Goal: Task Accomplishment & Management: Complete application form

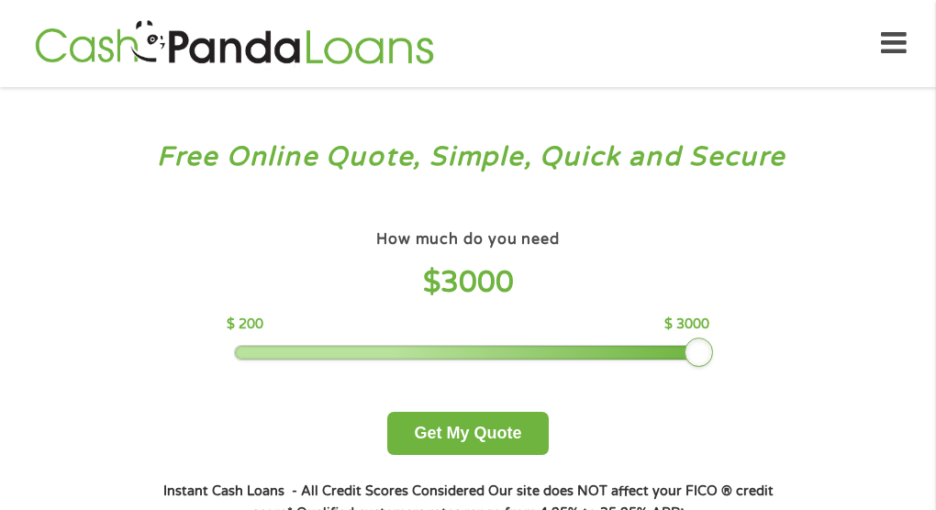
drag, startPoint x: 364, startPoint y: 344, endPoint x: 784, endPoint y: 329, distance: 420.7
click at [781, 329] on div "How much do you need $ 3000 $ 200 $ 3000 Get My Quote" at bounding box center [468, 340] width 643 height 229
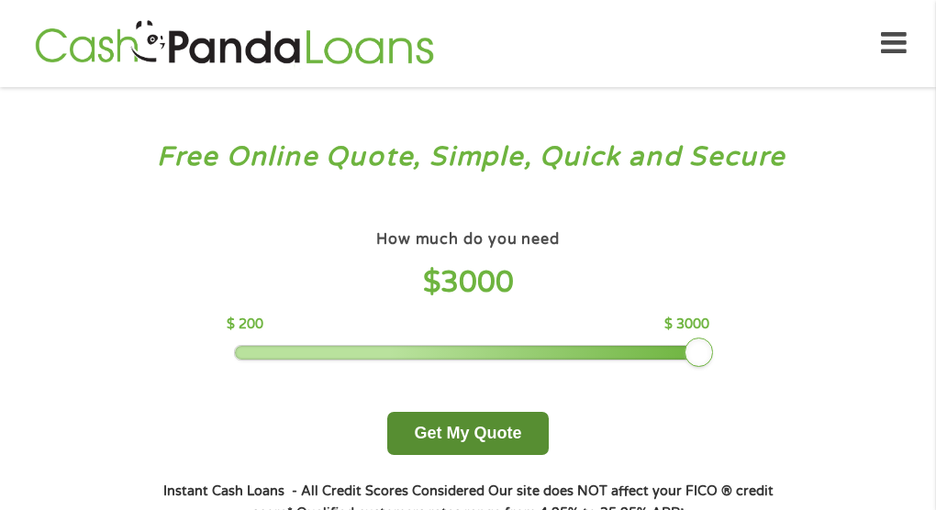
click at [473, 437] on button "Get My Quote" at bounding box center [467, 433] width 161 height 43
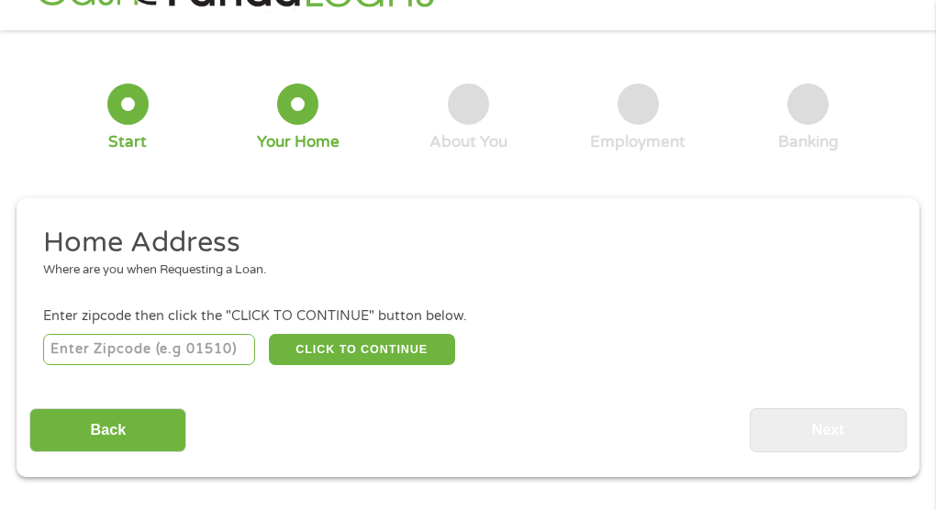
scroll to position [72, 0]
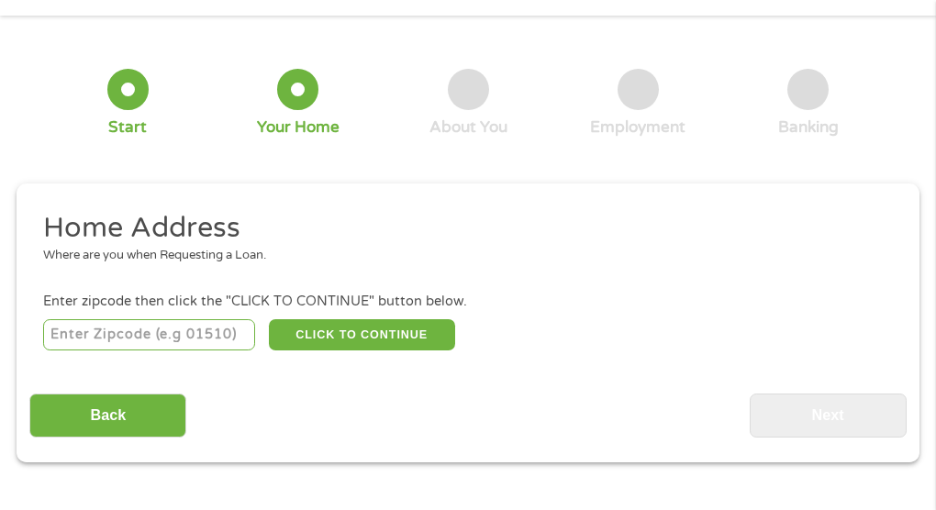
click at [130, 330] on input "number" at bounding box center [149, 334] width 213 height 31
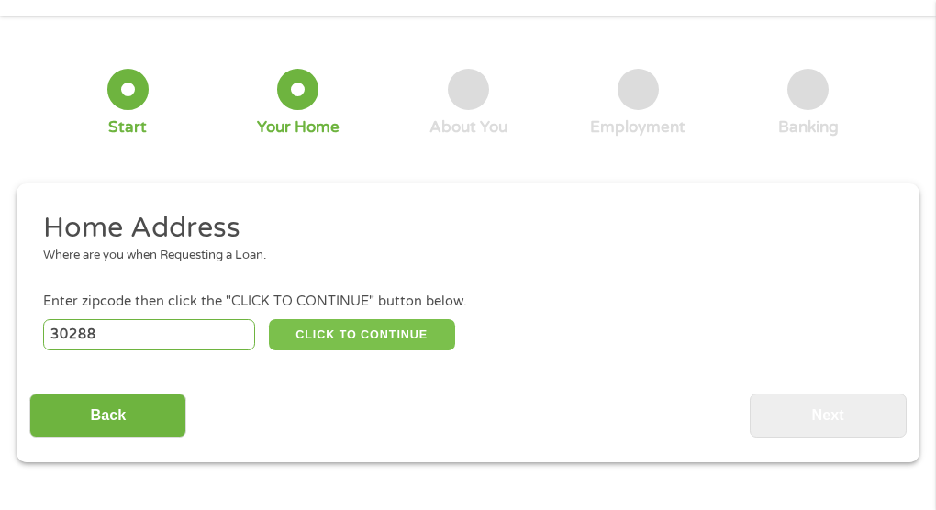
type input "30288"
click at [313, 330] on button "CLICK TO CONTINUE" at bounding box center [362, 334] width 186 height 31
type input "30288"
type input "[PERSON_NAME]"
select select "[US_STATE]"
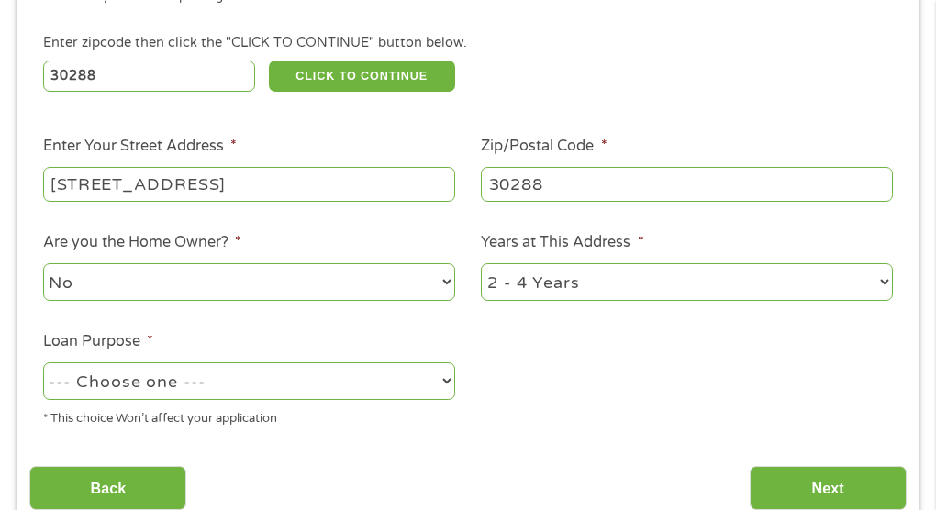
scroll to position [350, 0]
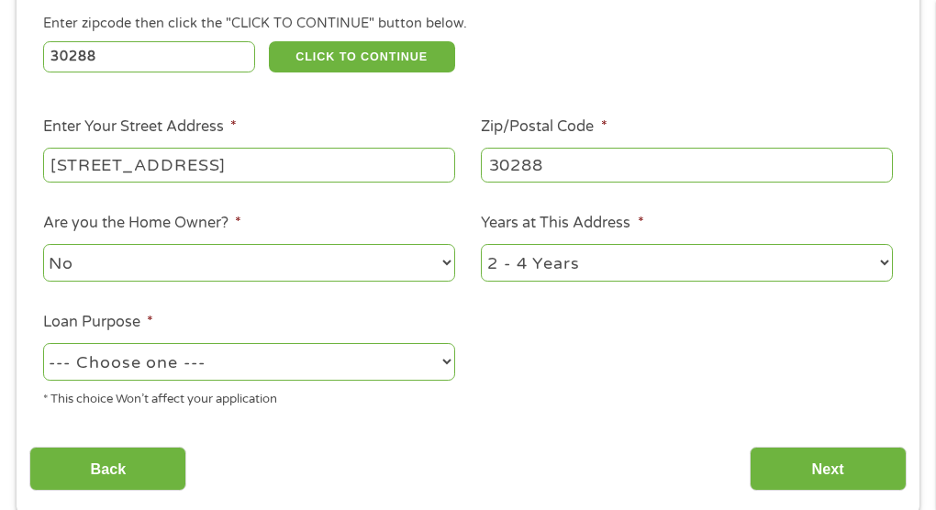
type input "[STREET_ADDRESS]"
select select "carloan"
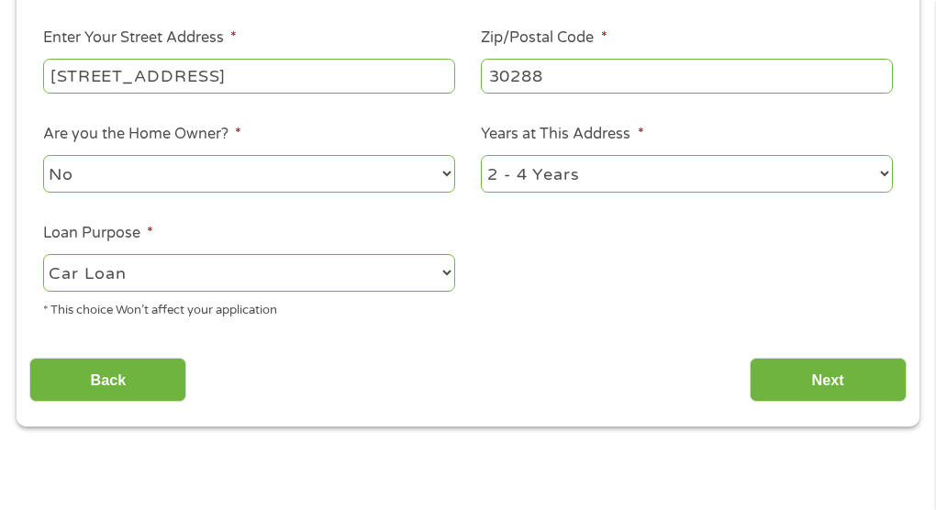
scroll to position [441, 0]
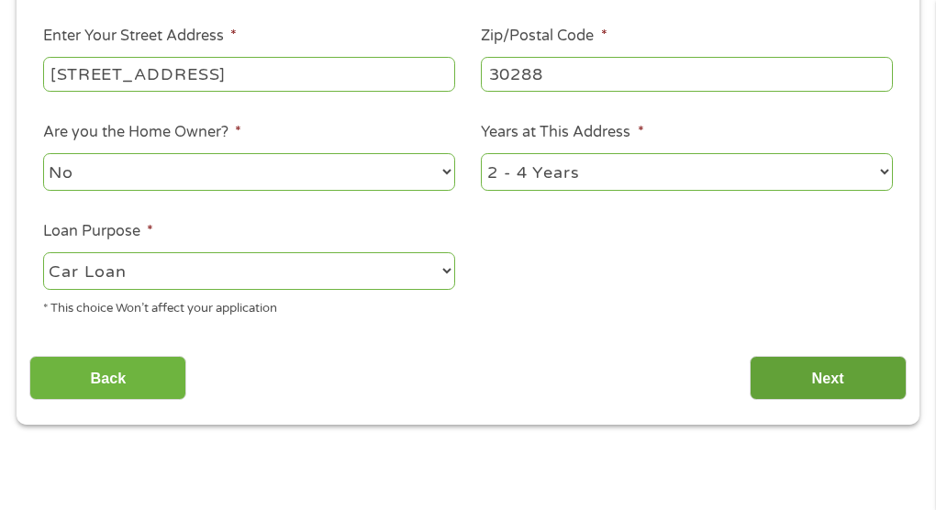
click at [820, 374] on input "Next" at bounding box center [828, 378] width 157 height 45
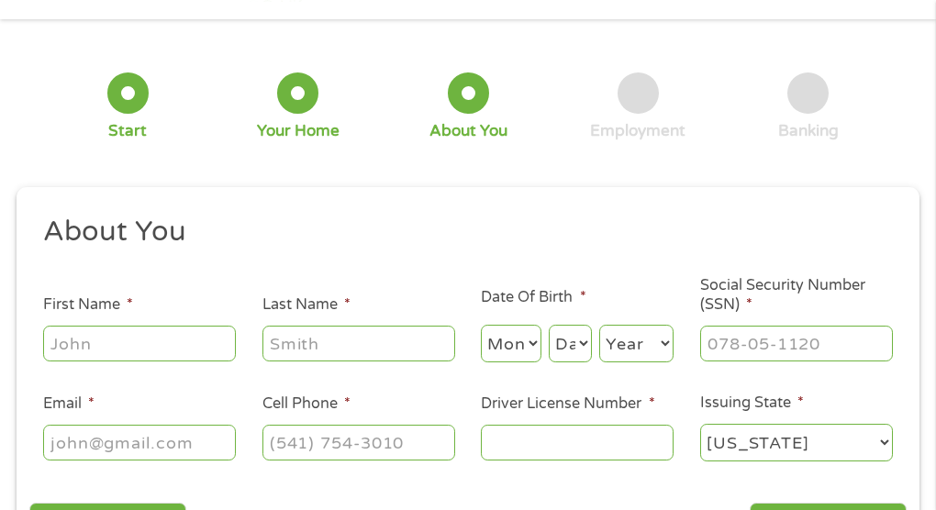
scroll to position [19, 0]
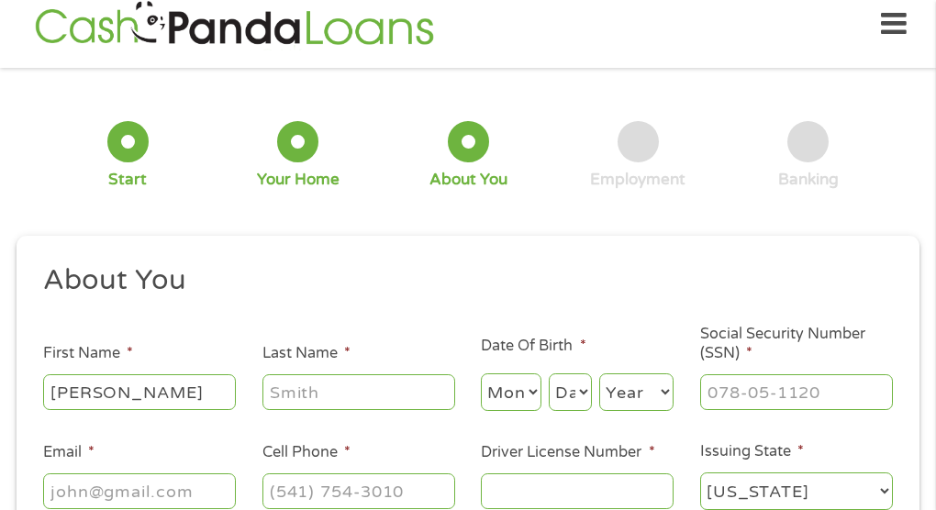
type input "[PERSON_NAME]"
select select "10"
select select "31"
select select "1987"
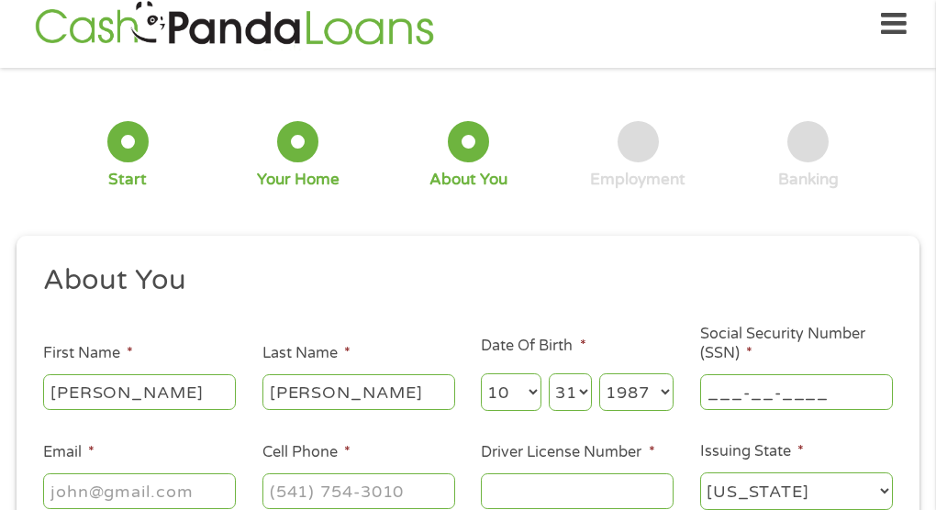
click at [807, 386] on input "___-__-____" at bounding box center [796, 392] width 193 height 35
type input "257-73-1820"
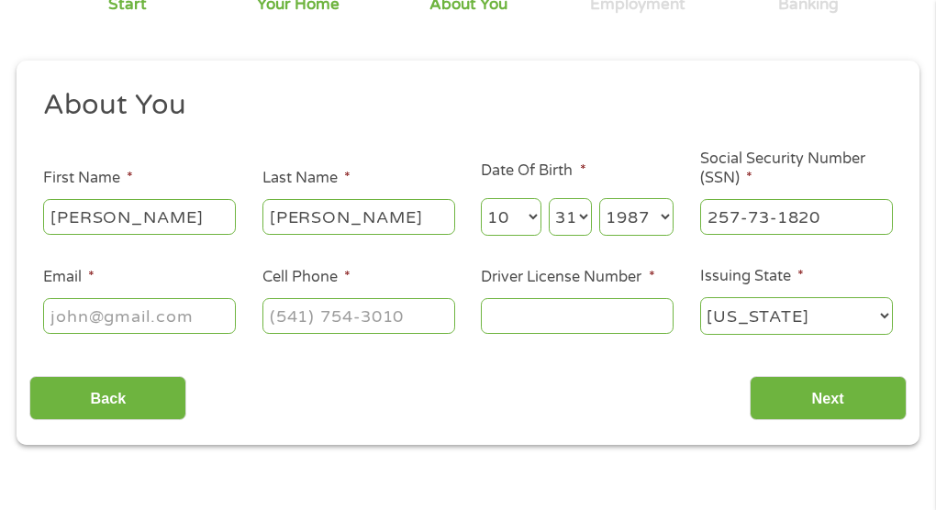
scroll to position [198, 0]
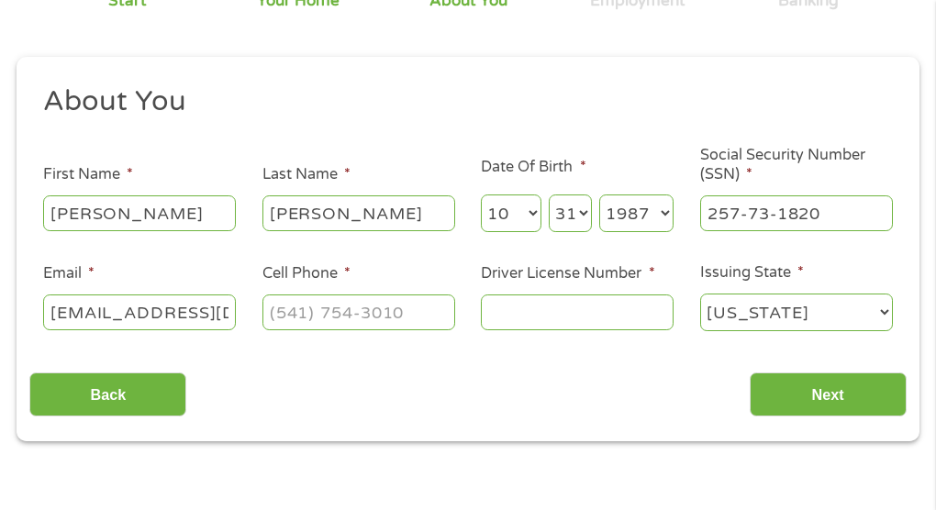
type input "[EMAIL_ADDRESS][DOMAIN_NAME]"
type input "[PHONE_NUMBER]"
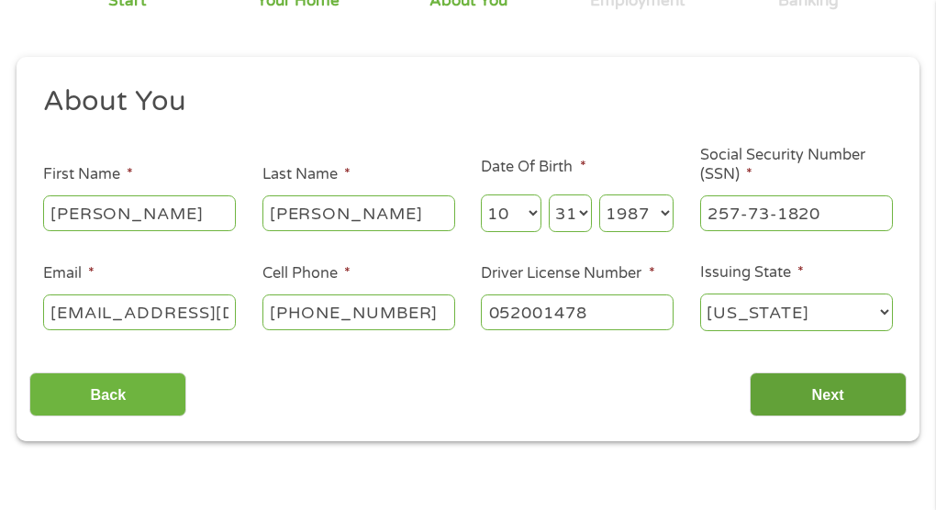
type input "052001478"
click at [845, 377] on input "Next" at bounding box center [828, 395] width 157 height 45
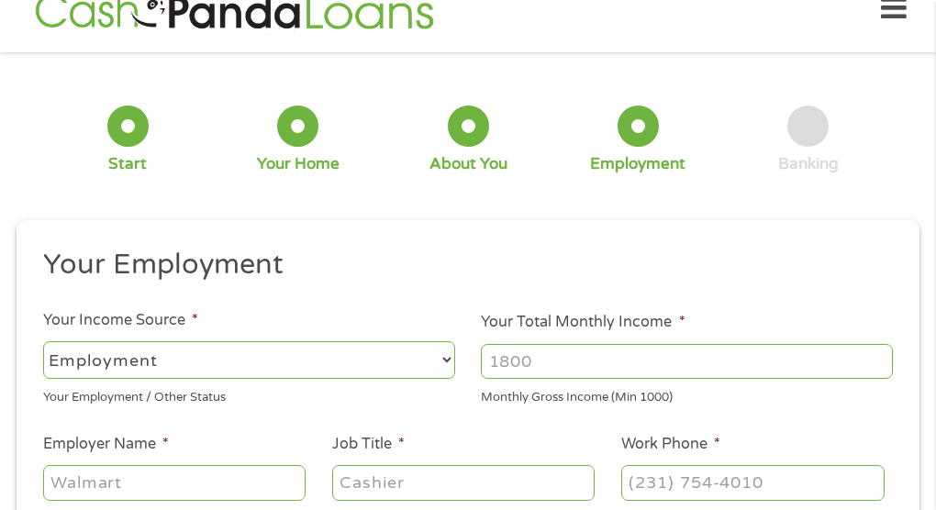
scroll to position [19, 0]
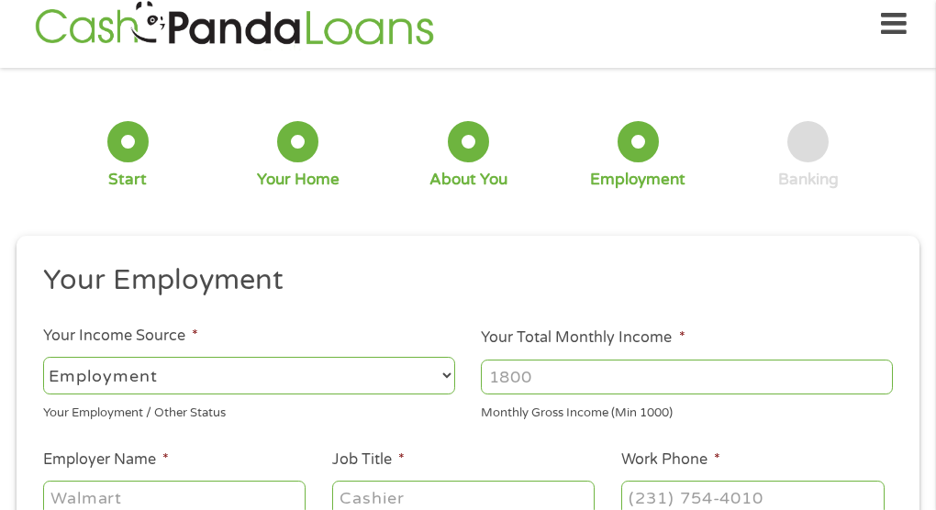
click at [567, 380] on input "Your Total Monthly Income *" at bounding box center [687, 377] width 412 height 35
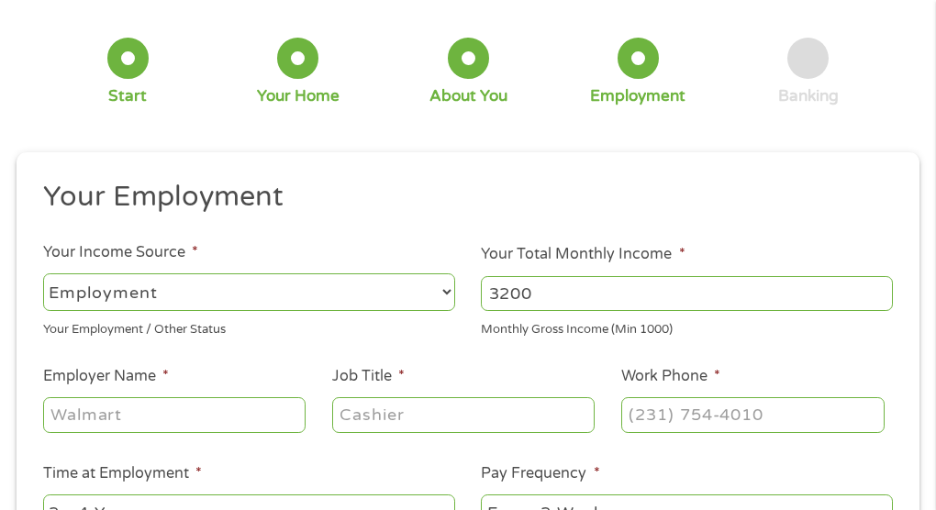
scroll to position [109, 0]
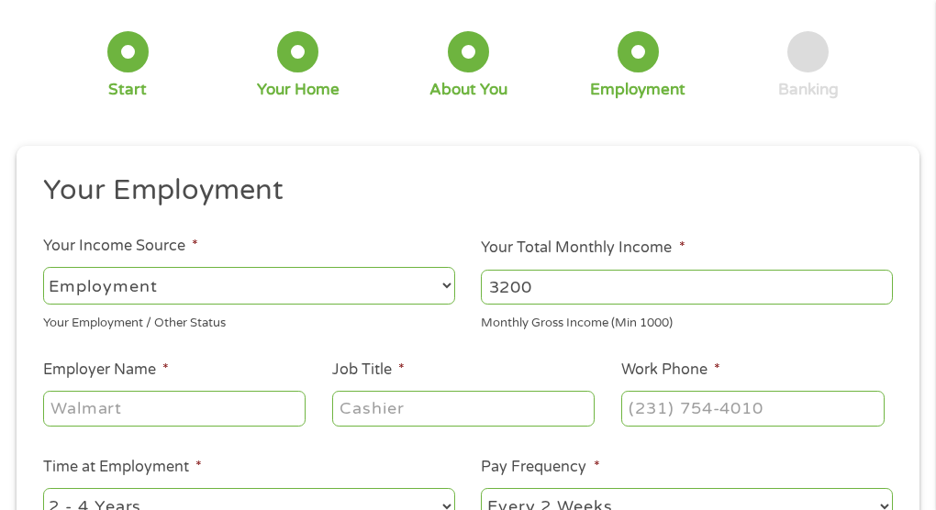
type input "3200"
type input "PCAR"
type input "Parent Support Coordinator"
type input "[PHONE_NUMBER]"
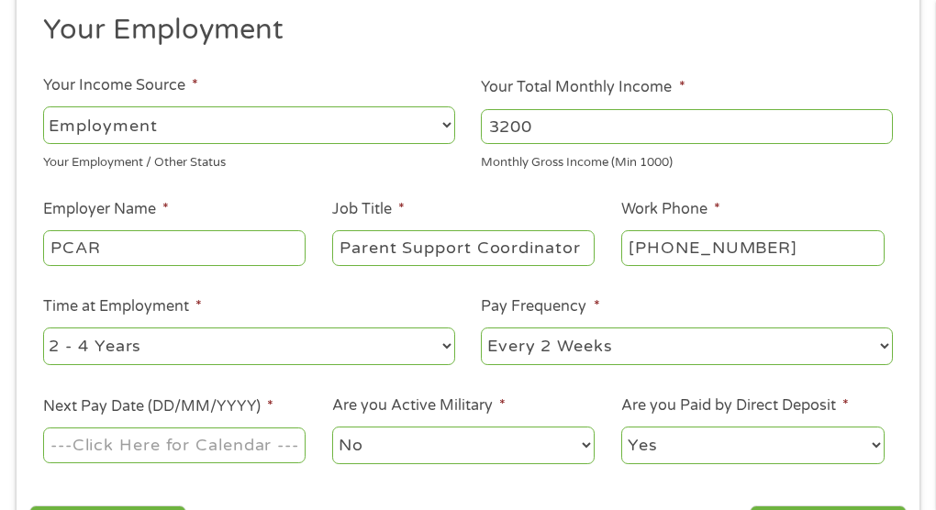
scroll to position [323, 0]
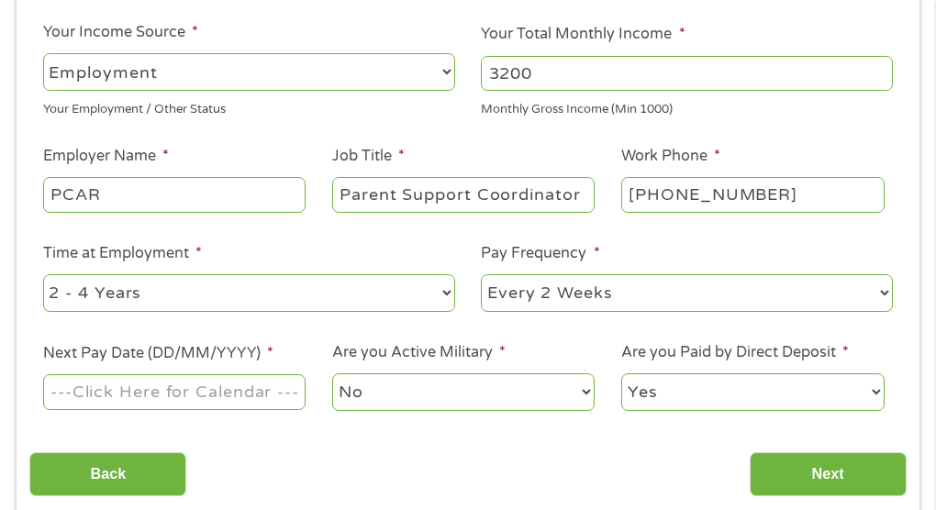
click at [257, 392] on input "Next Pay Date (DD/MM/YYYY) *" at bounding box center [174, 392] width 263 height 35
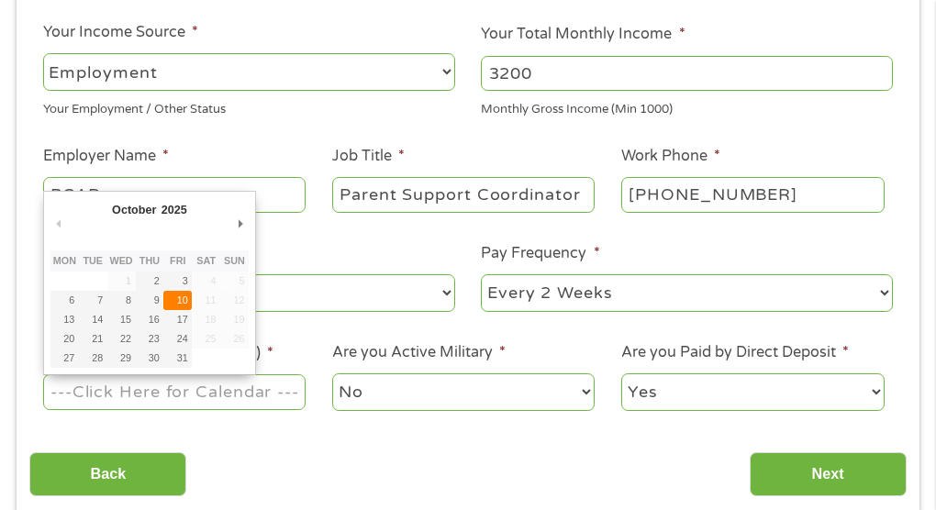
type input "[DATE]"
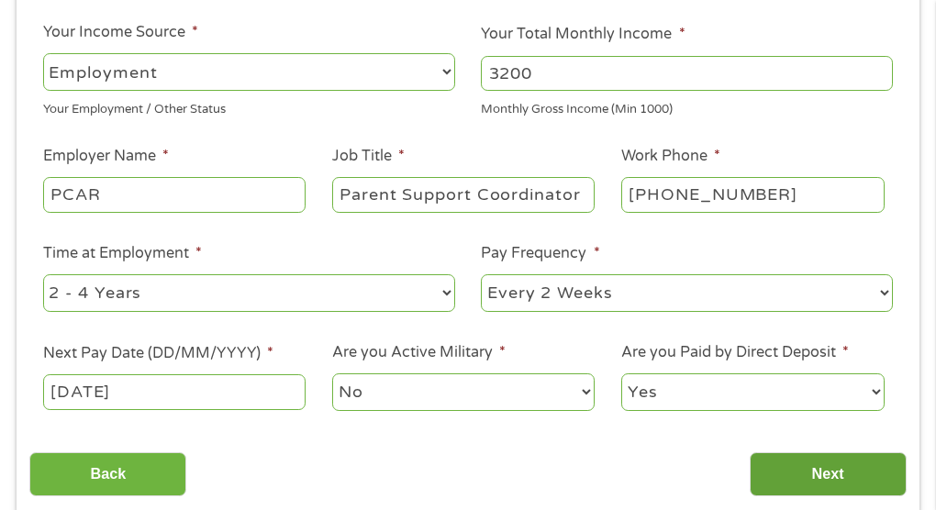
click at [859, 483] on input "Next" at bounding box center [828, 475] width 157 height 45
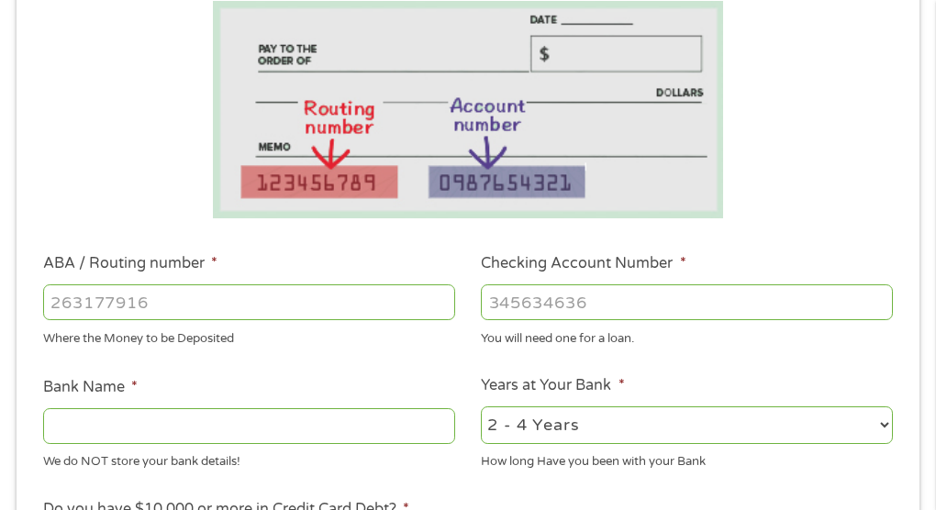
scroll to position [354, 0]
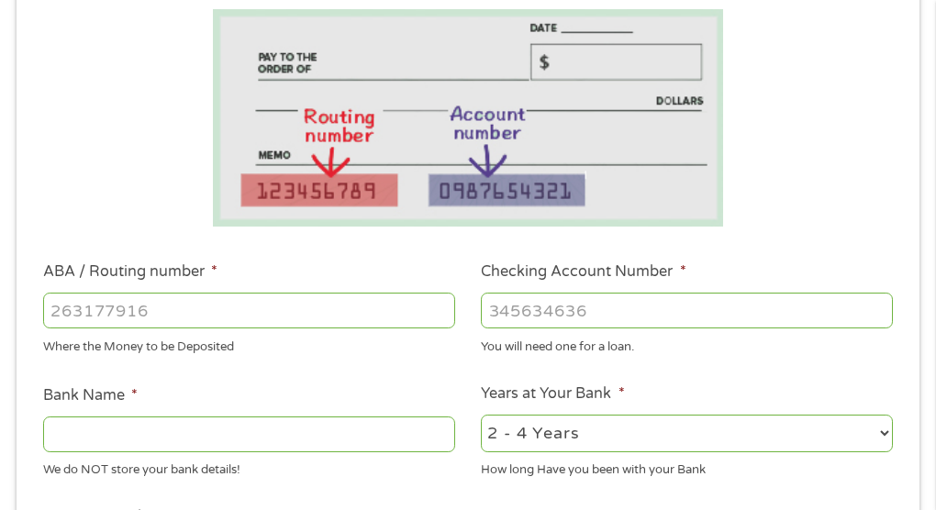
click at [315, 311] on input "ABA / Routing number *" at bounding box center [249, 310] width 412 height 35
type input "124303201"
type input "VARO BANK, NATIONAL ASSOCIATION"
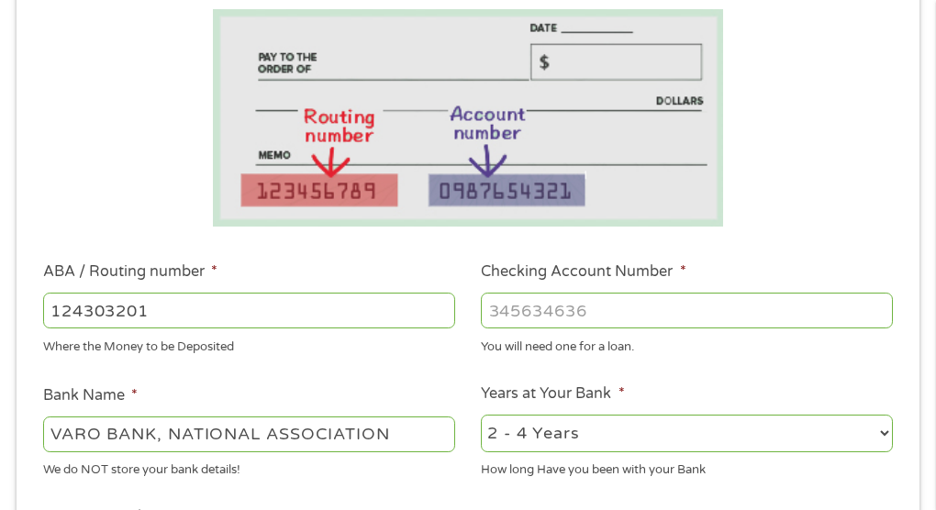
type input "124303201"
type input "49166720"
click at [337, 372] on ul "Bank Information Where do you want the funds deposited? ABA / Routing number * …" at bounding box center [467, 377] width 877 height 900
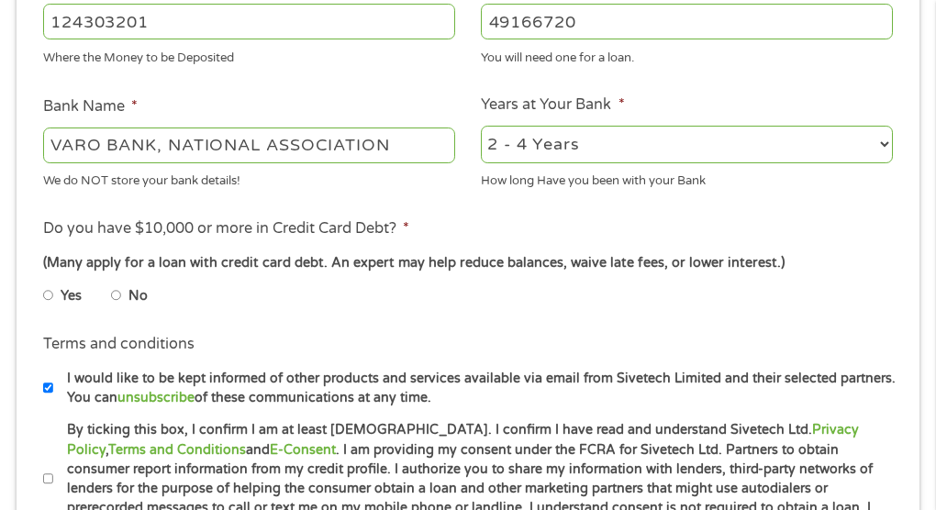
scroll to position [707, 0]
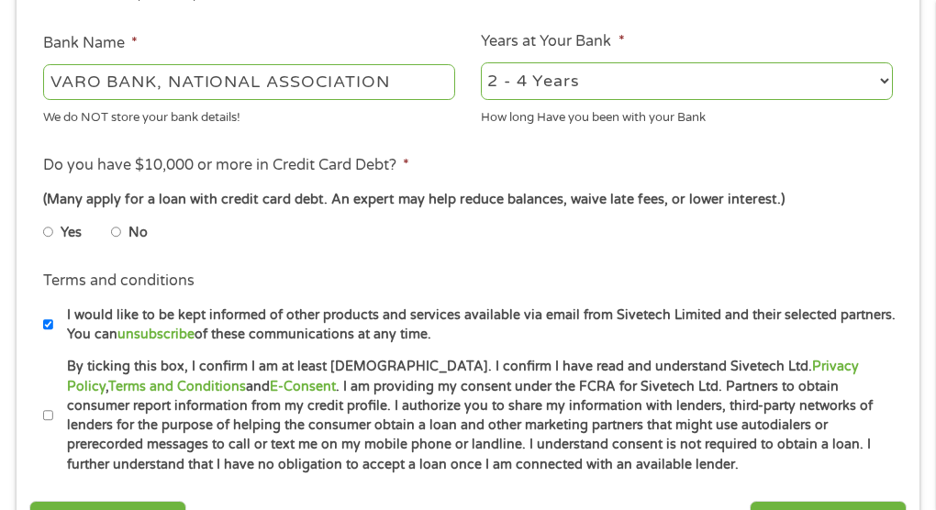
click at [118, 230] on input "No" at bounding box center [116, 232] width 11 height 29
radio input "true"
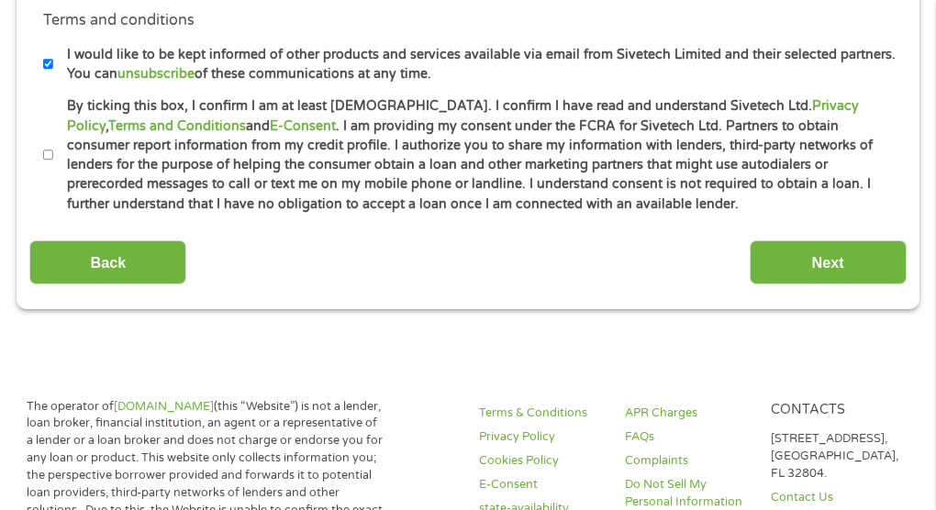
scroll to position [971, 0]
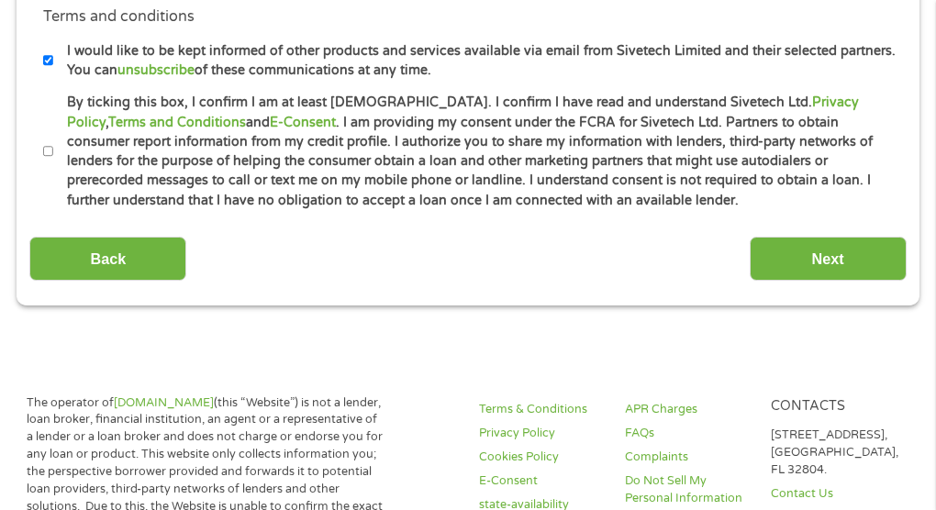
click at [47, 156] on input "By ticking this box, I confirm I am at least [DEMOGRAPHIC_DATA]. I confirm I ha…" at bounding box center [48, 151] width 11 height 29
checkbox input "true"
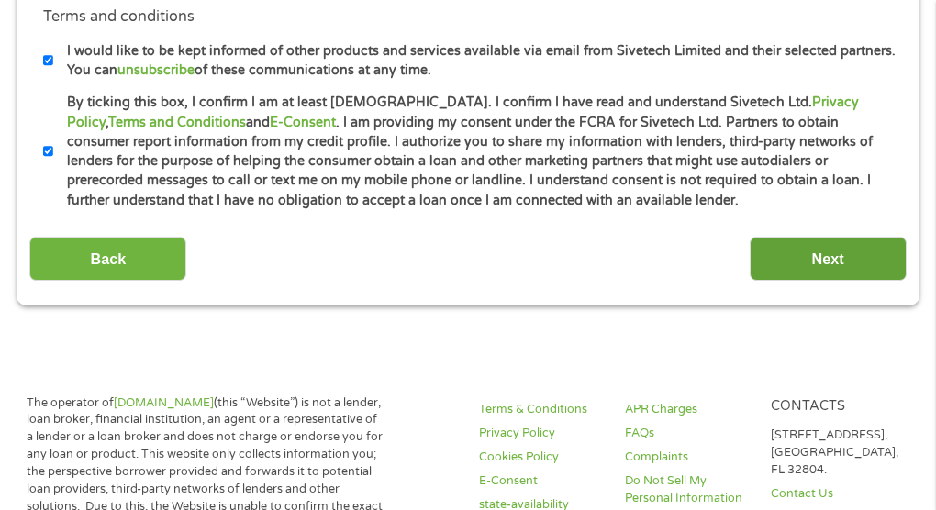
click at [823, 275] on input "Next" at bounding box center [828, 259] width 157 height 45
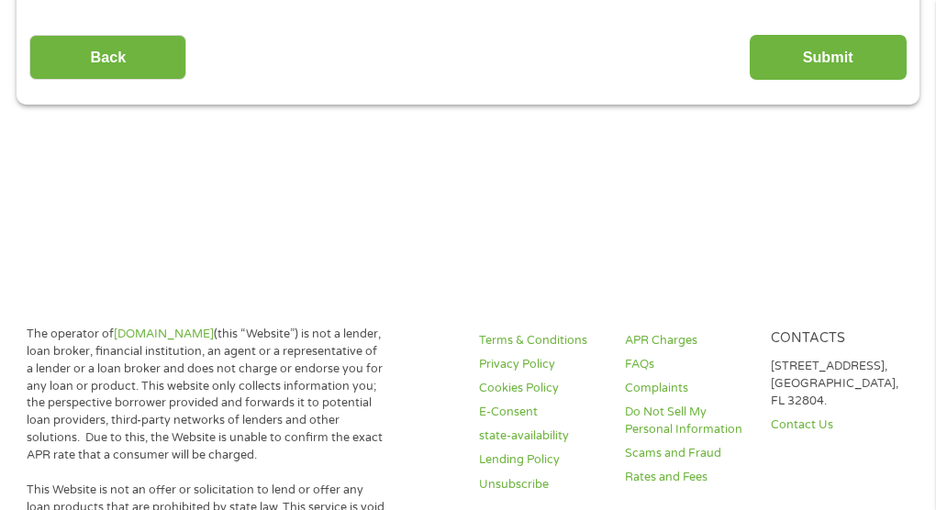
scroll to position [19, 0]
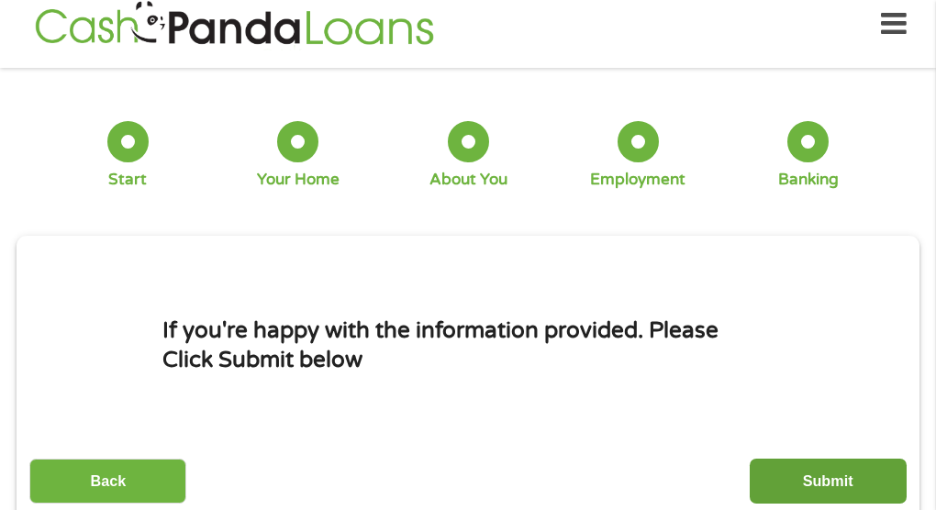
click at [831, 498] on input "Submit" at bounding box center [828, 481] width 157 height 45
